Goal: Find specific page/section: Find specific page/section

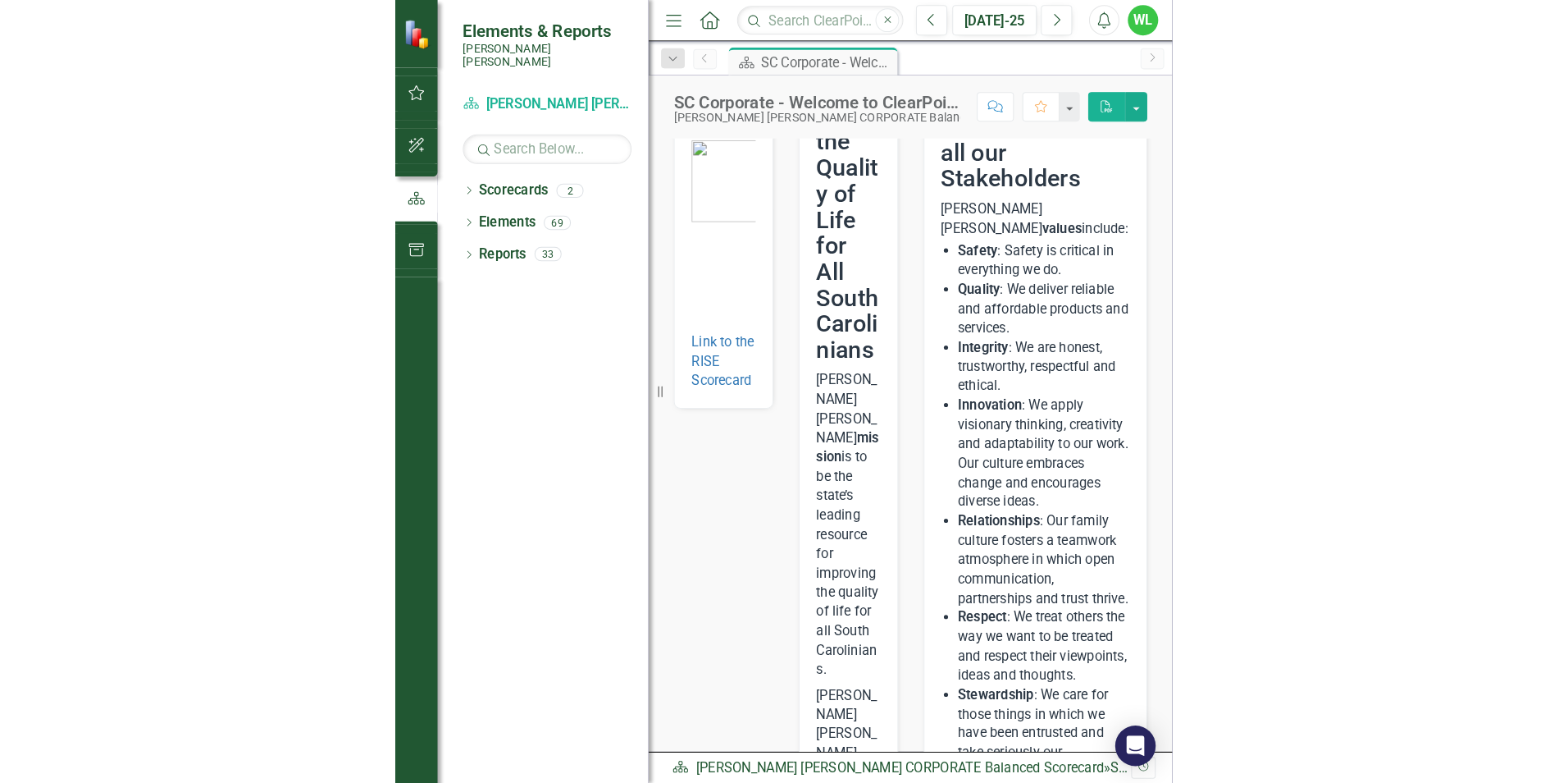
scroll to position [124, 0]
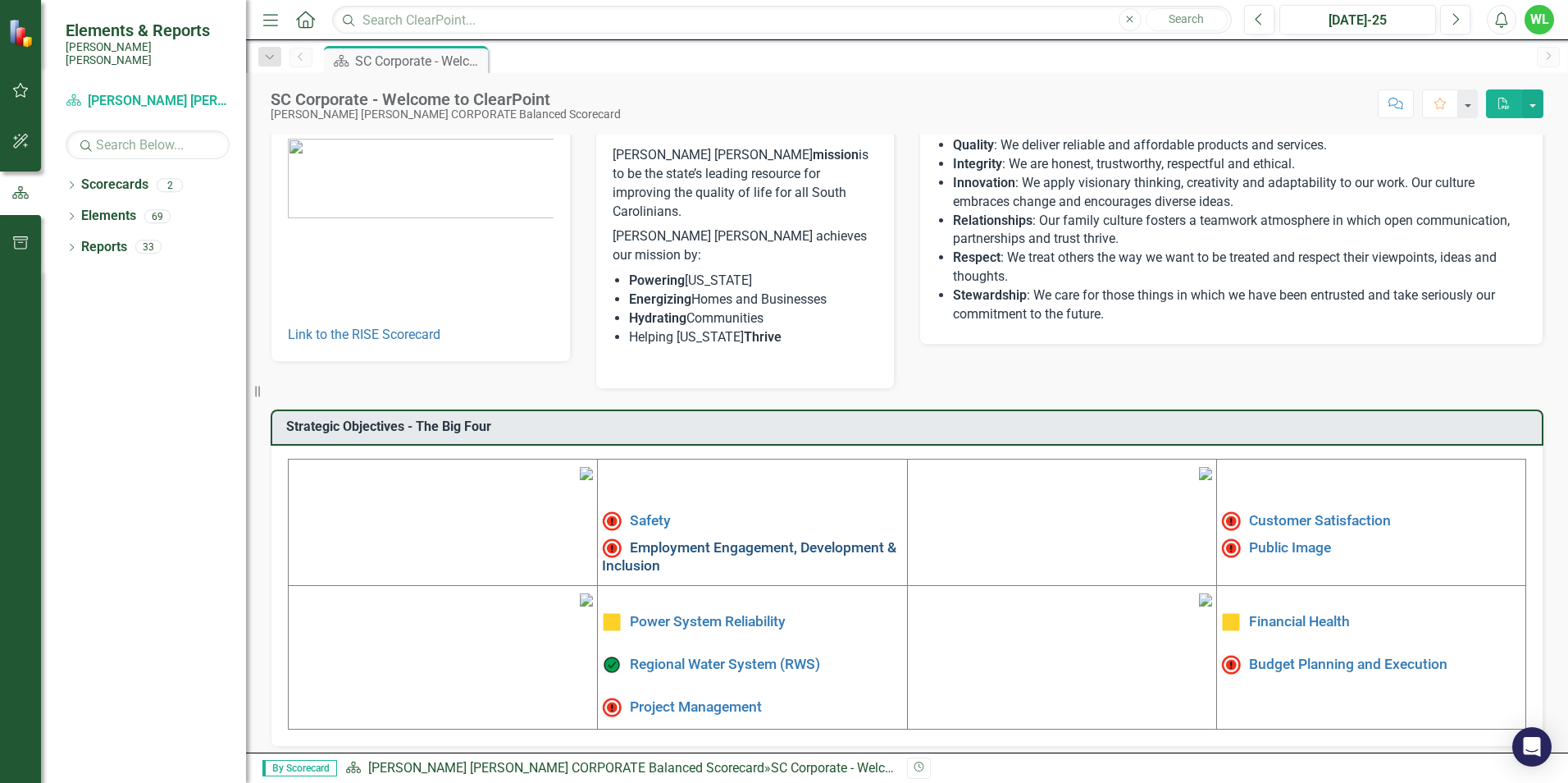
click at [668, 539] on link "Employment Engagement, Development & Inclusion" at bounding box center [748, 555] width 295 height 34
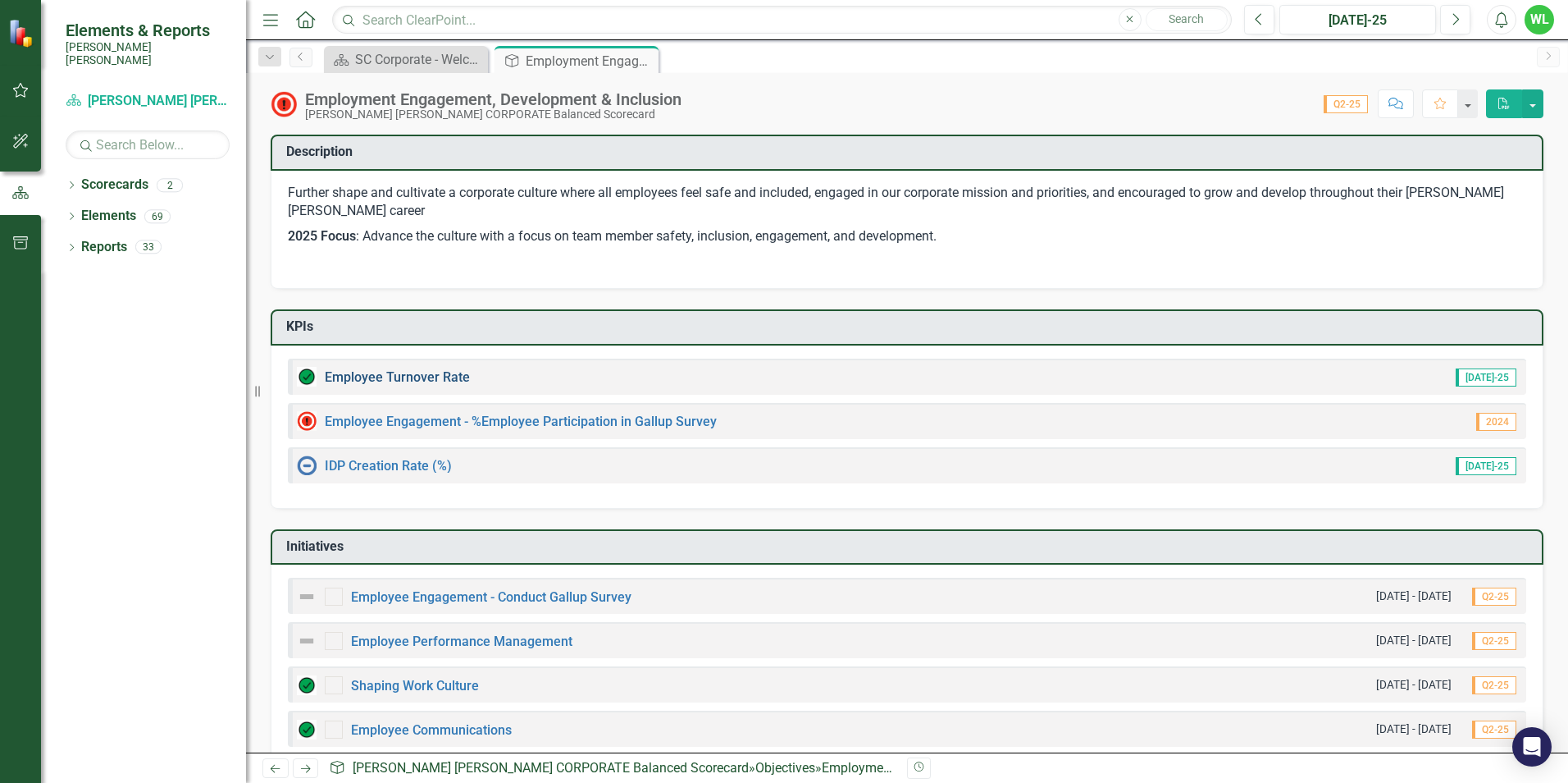
click at [445, 374] on link "Employee Turnover Rate​" at bounding box center [397, 377] width 145 height 16
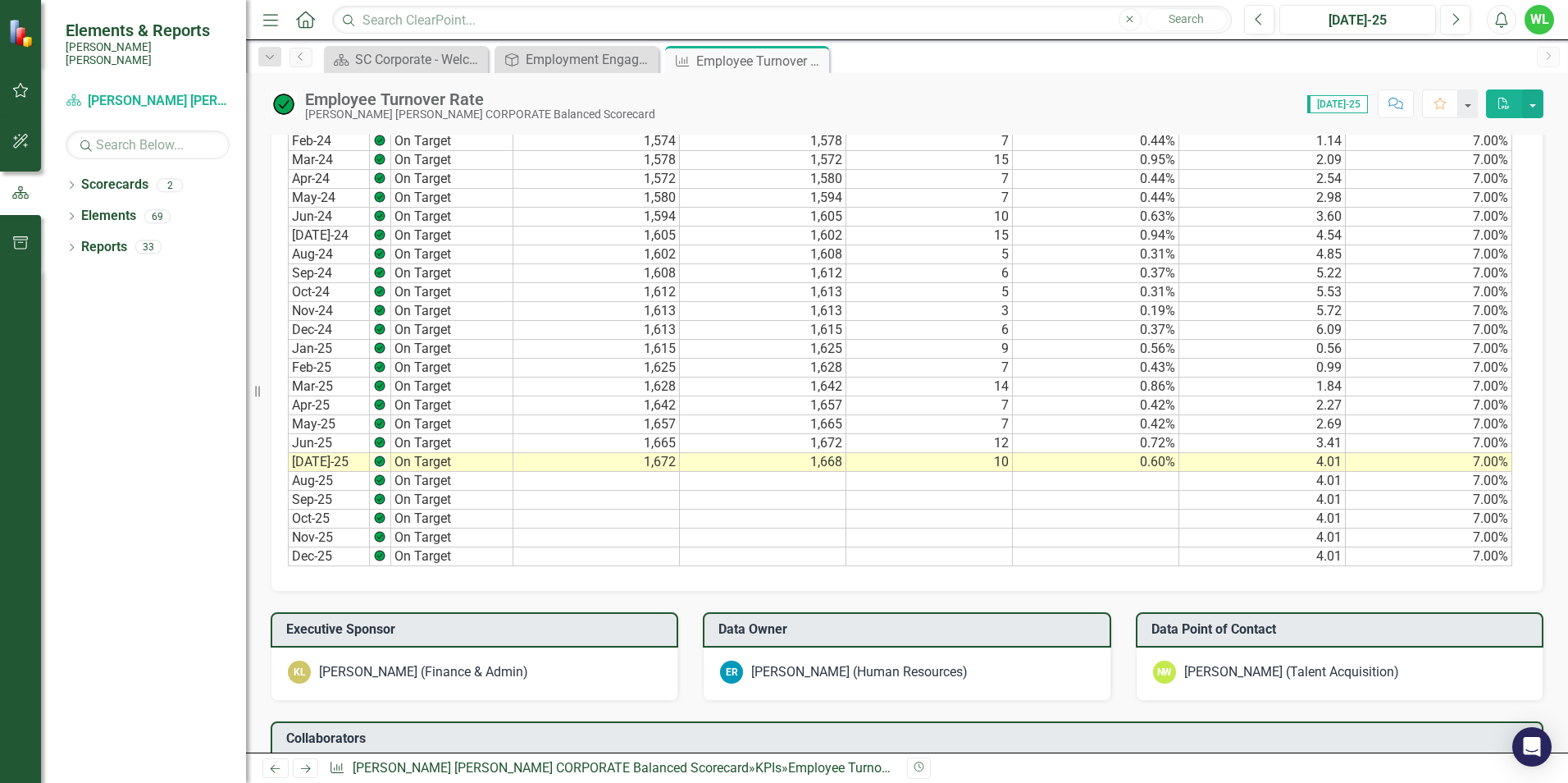
scroll to position [865, 0]
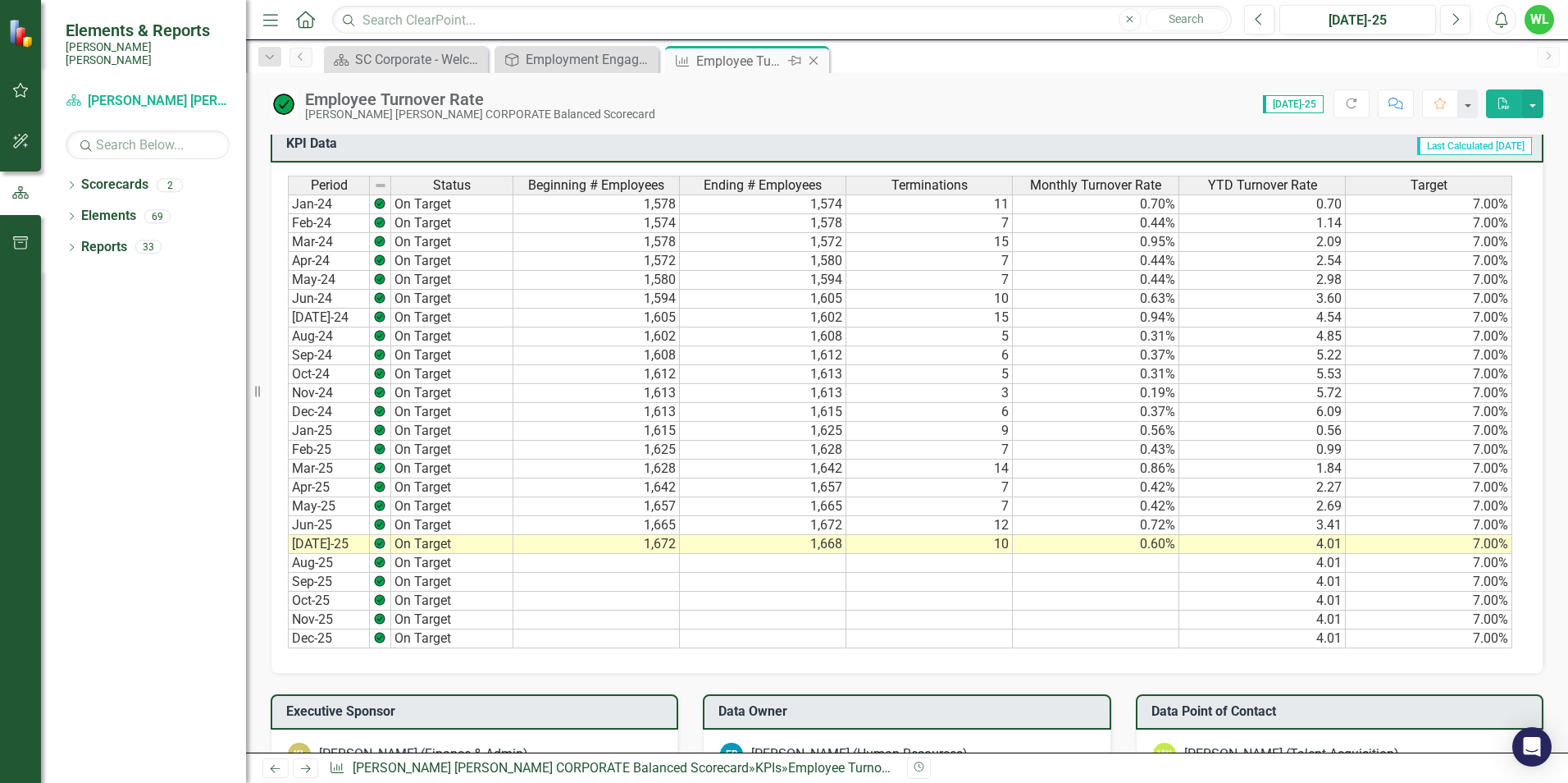
click at [817, 62] on icon "Close" at bounding box center [813, 60] width 17 height 13
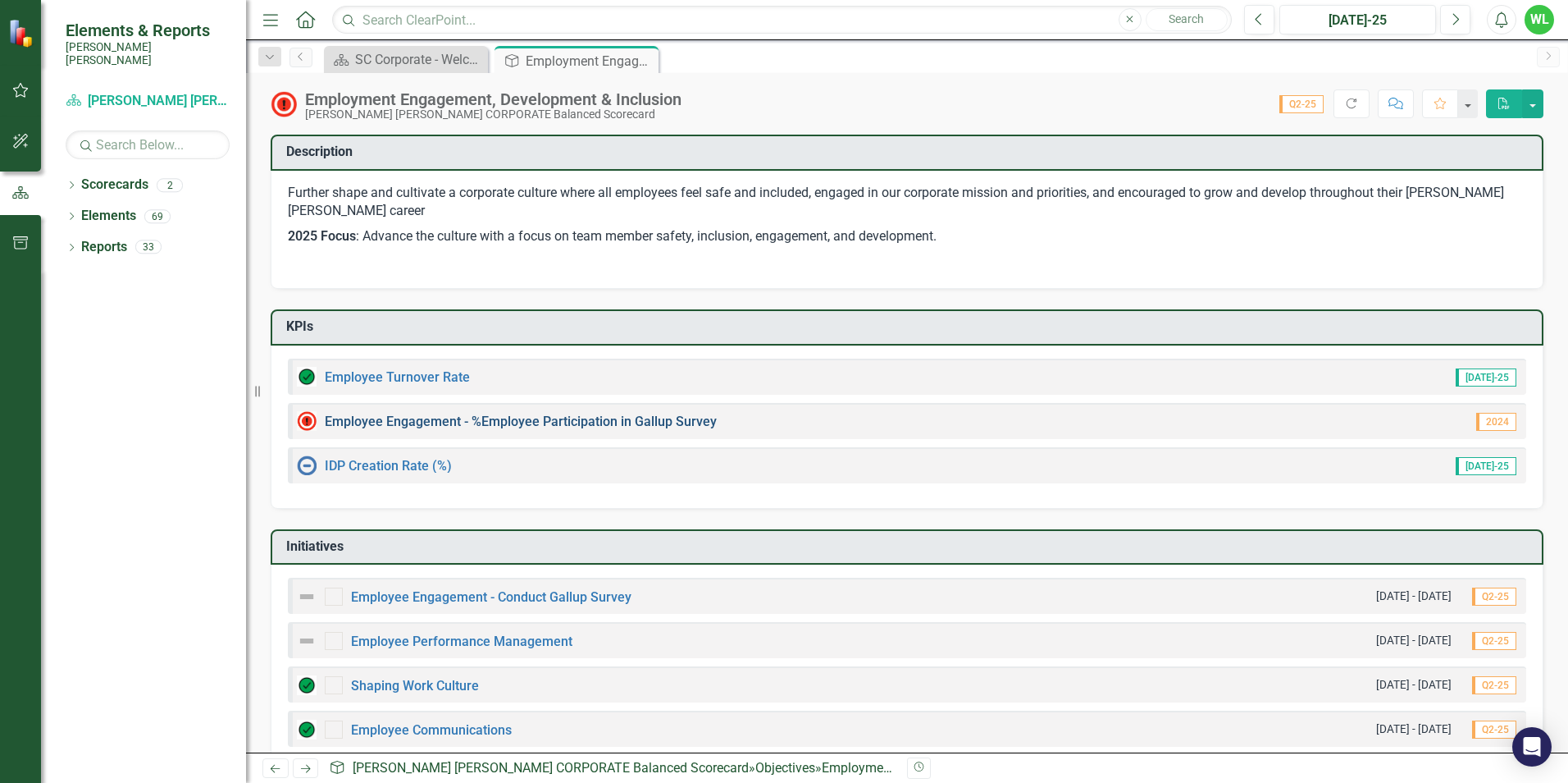
click at [440, 423] on link "Employee Engagement - %Employee Participation in Gallup Survey​" at bounding box center [521, 422] width 392 height 16
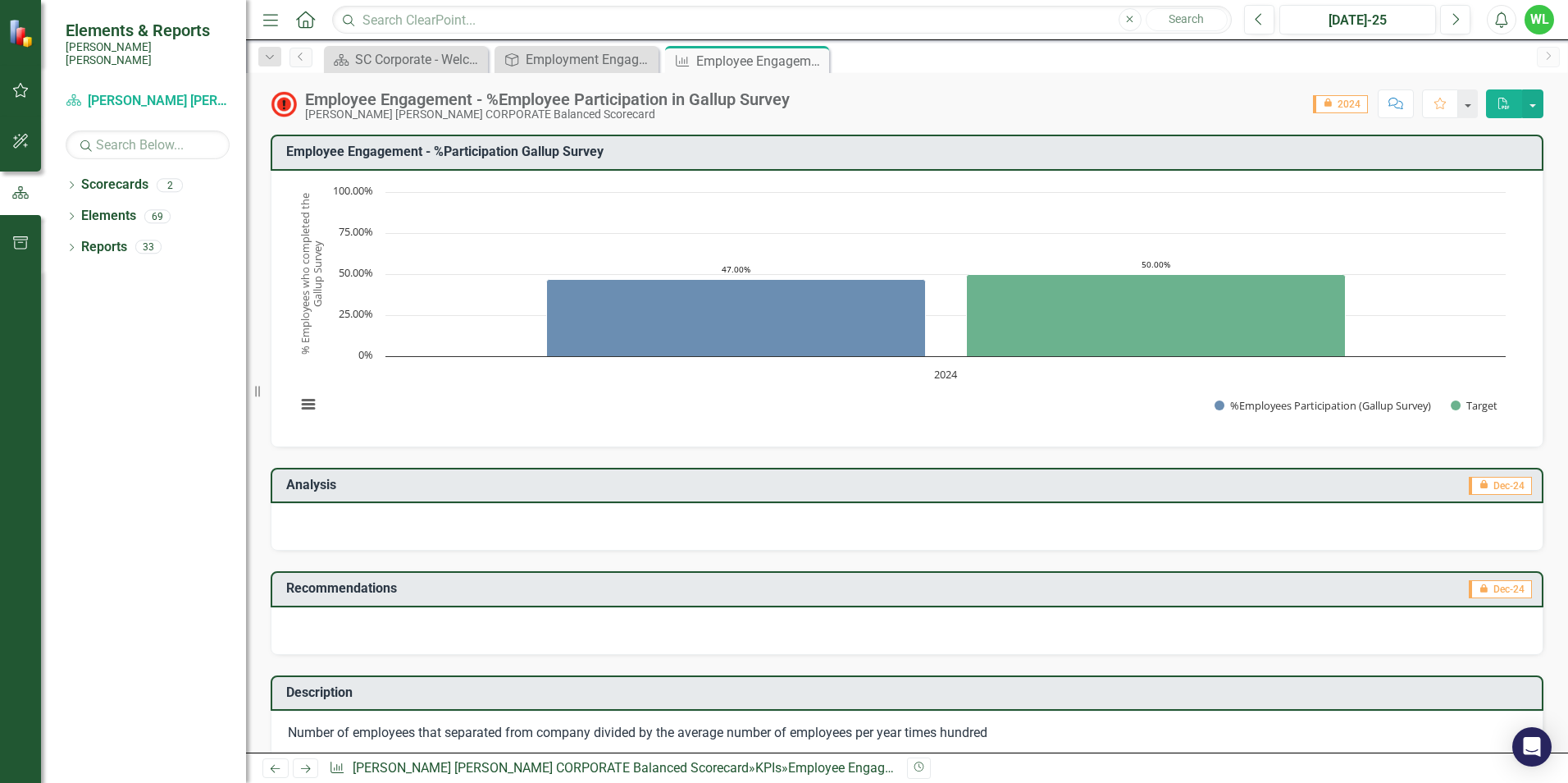
drag, startPoint x: 822, startPoint y: 58, endPoint x: 808, endPoint y: 60, distance: 14.1
click at [0, 0] on div "Close" at bounding box center [0, 0] width 0 height 0
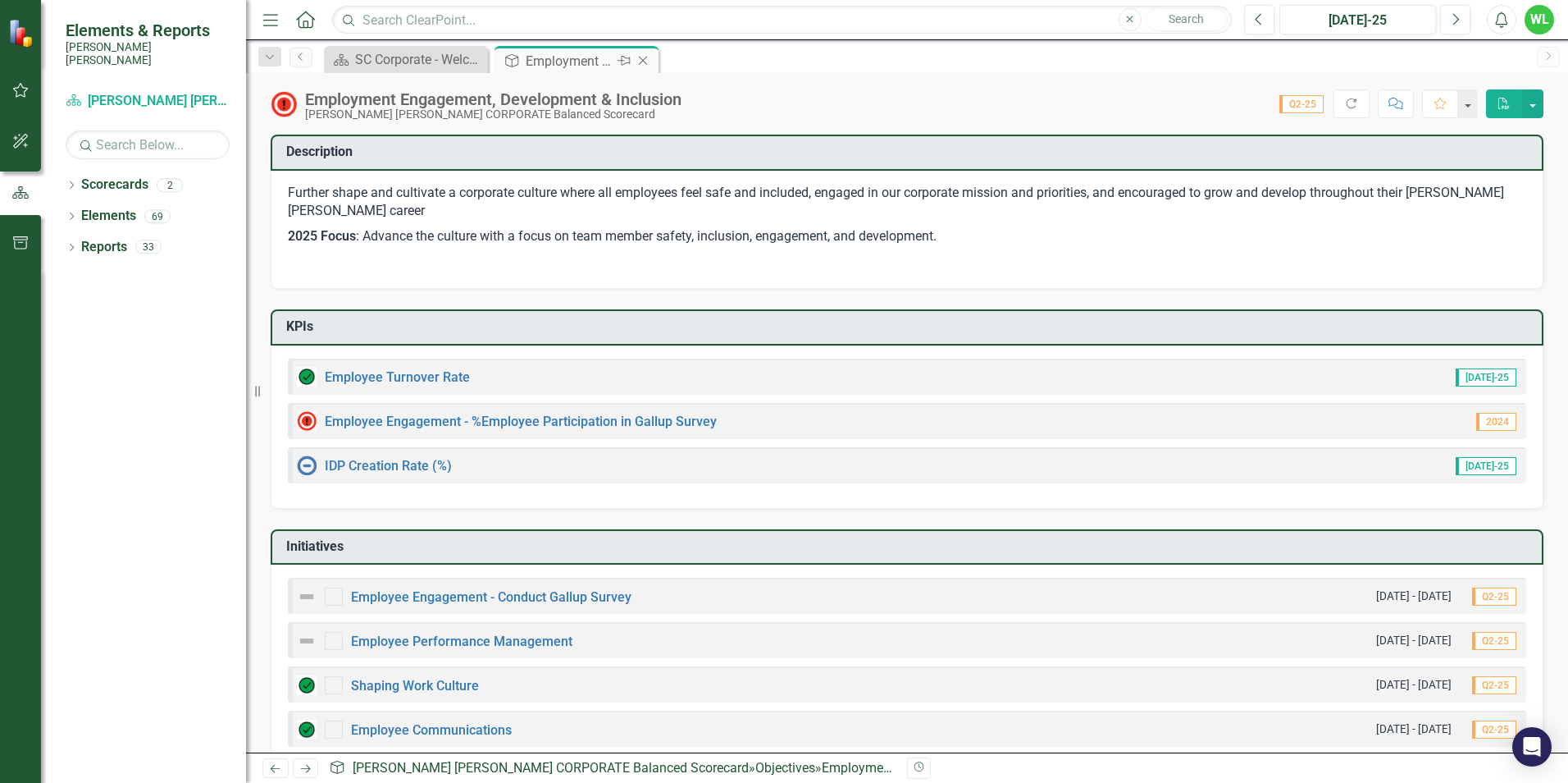
click at [648, 60] on icon "Close" at bounding box center [642, 60] width 17 height 13
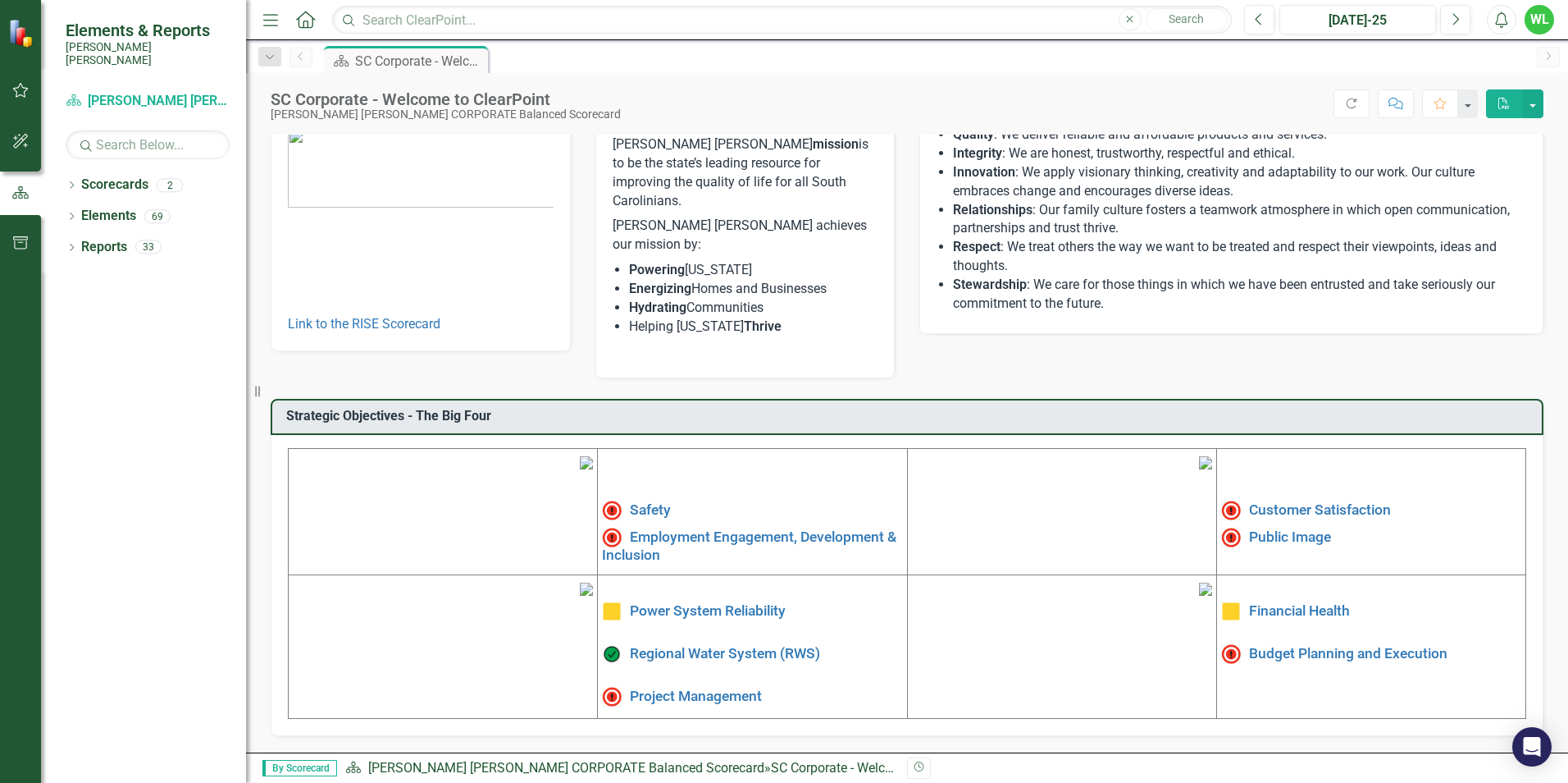
scroll to position [247, 0]
click at [630, 502] on link "Safety" at bounding box center [650, 509] width 41 height 17
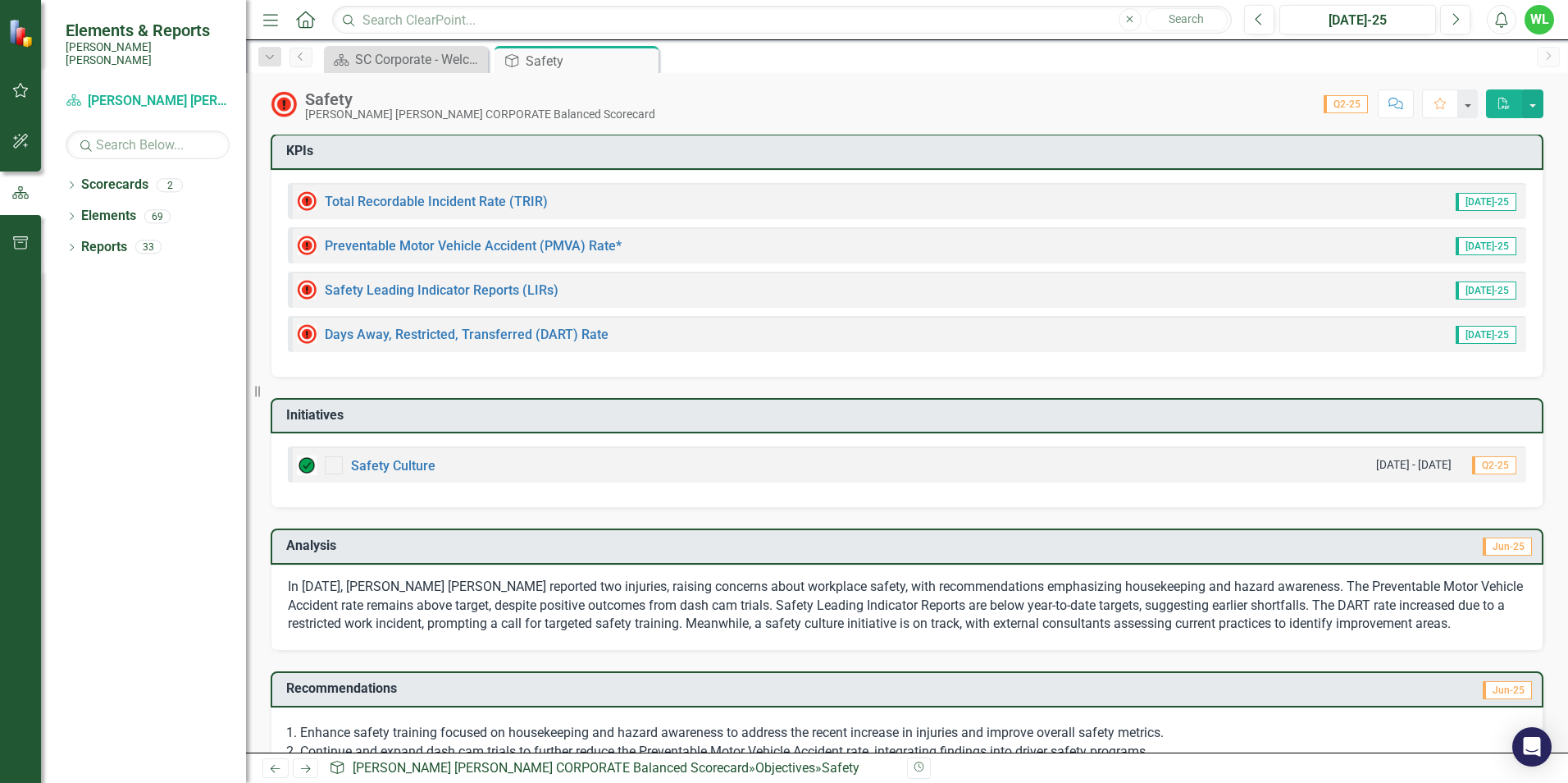
scroll to position [158, 0]
